Goal: Information Seeking & Learning: Learn about a topic

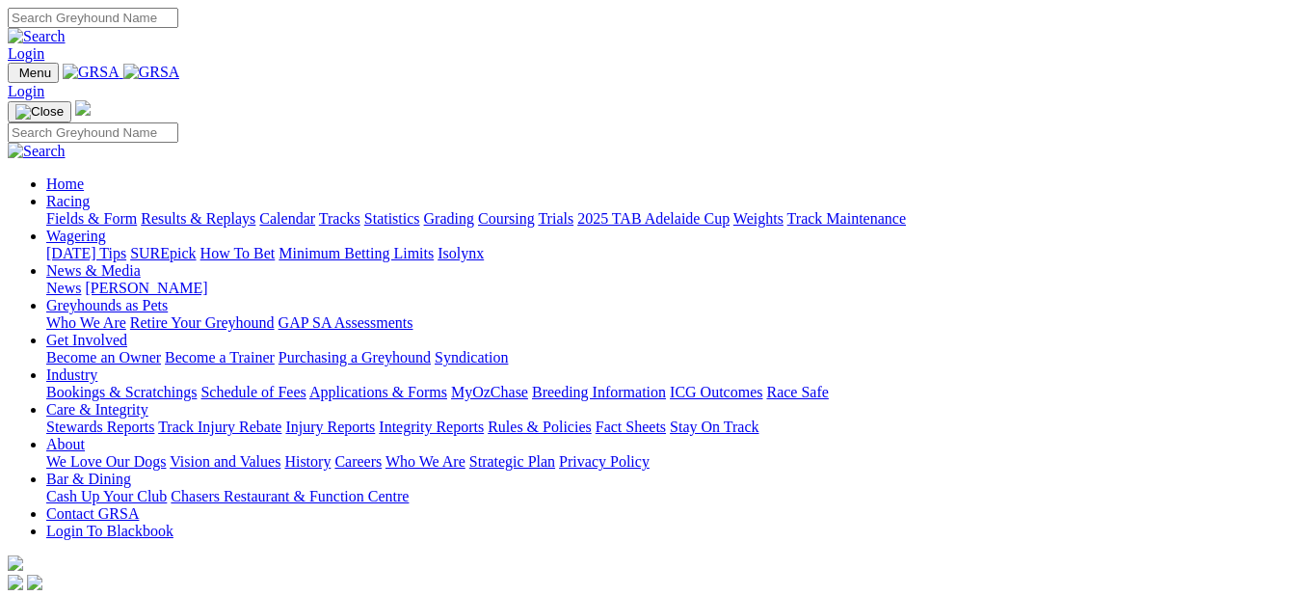
click at [90, 193] on link "Racing" at bounding box center [67, 201] width 43 height 16
click at [103, 210] on link "Fields & Form" at bounding box center [91, 218] width 91 height 16
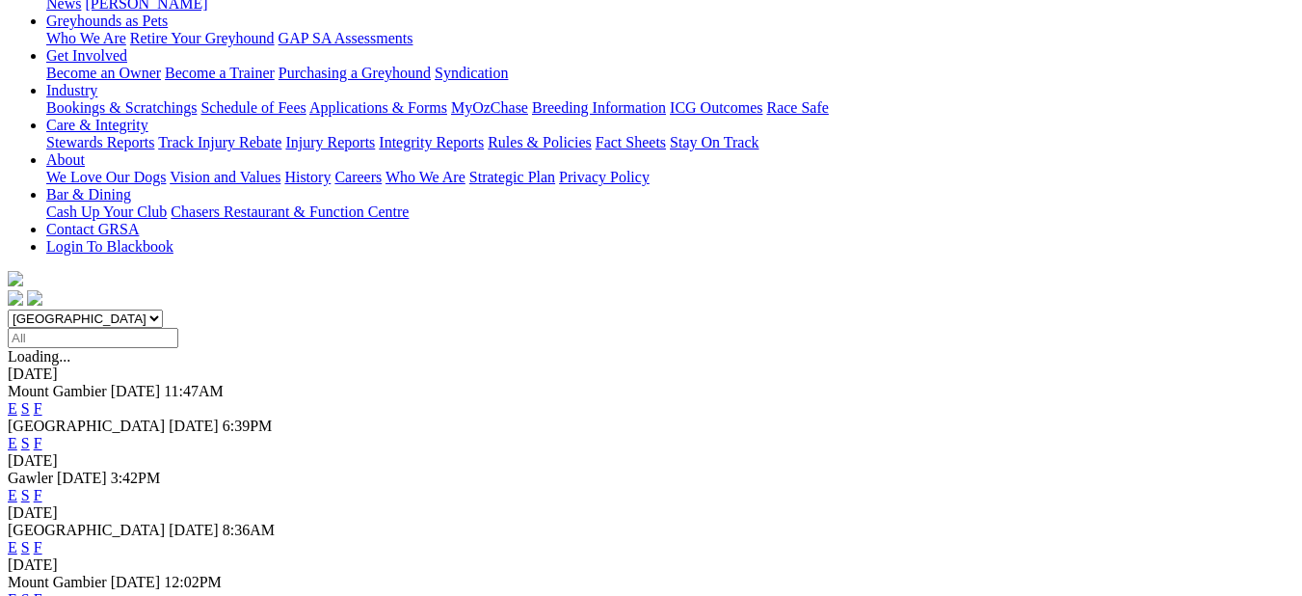
scroll to position [322, 0]
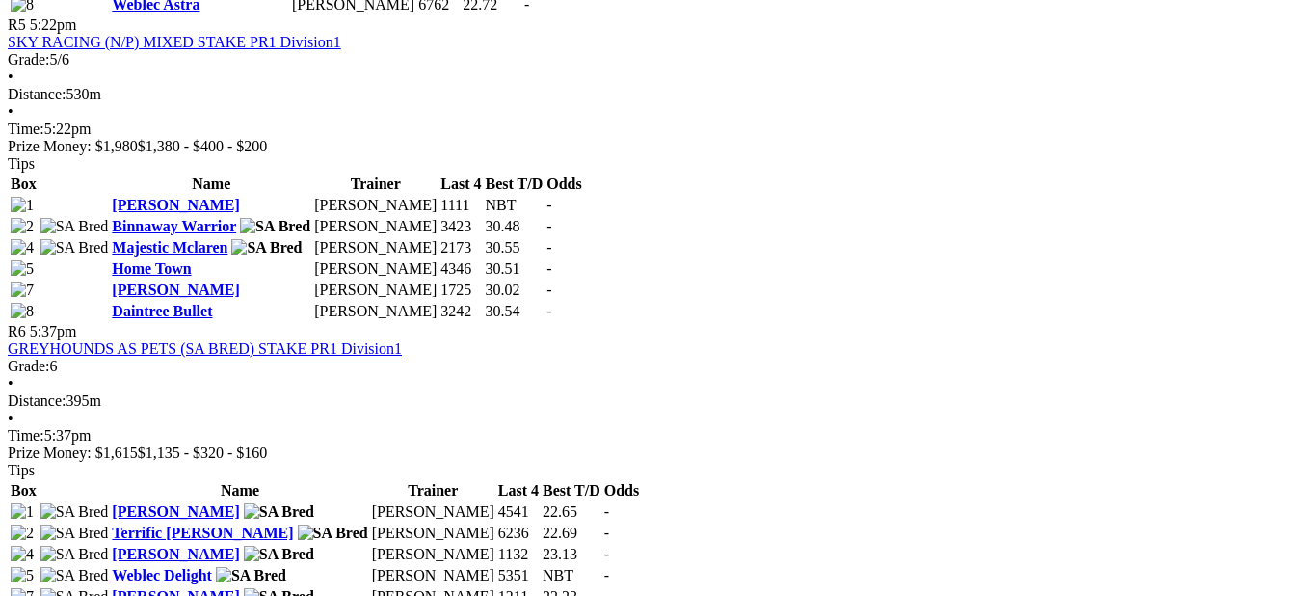
scroll to position [2116, 0]
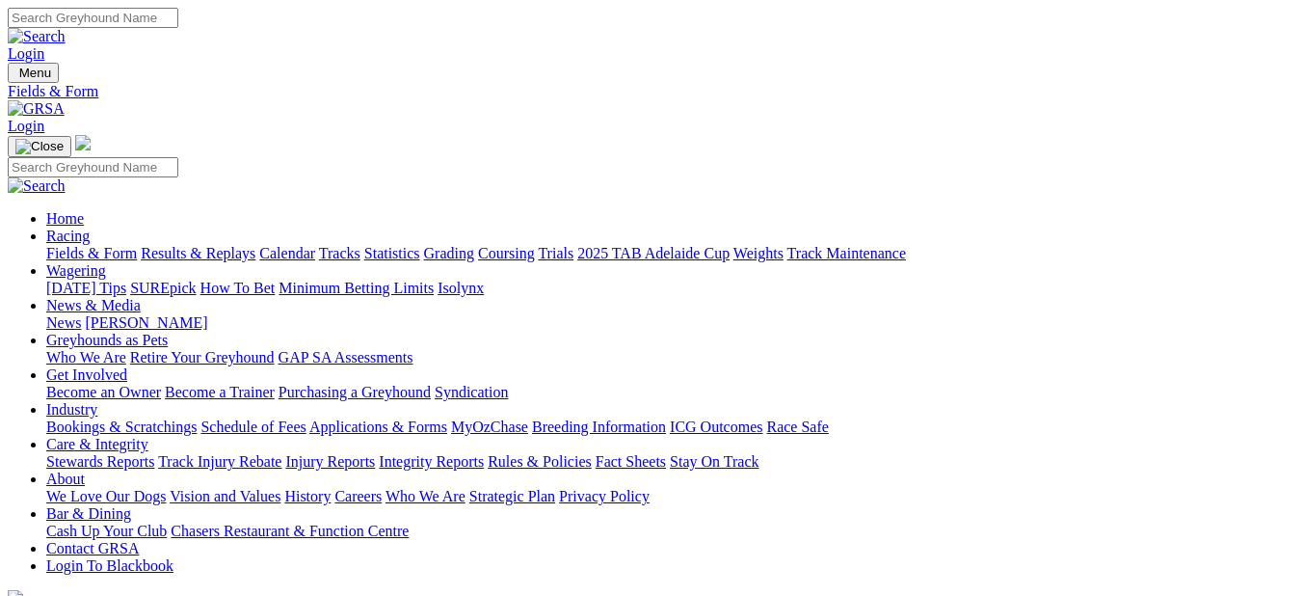
click at [91, 245] on link "Fields & Form" at bounding box center [91, 253] width 91 height 16
click at [255, 245] on link "Results & Replays" at bounding box center [198, 253] width 115 height 16
